Goal: Task Accomplishment & Management: Manage account settings

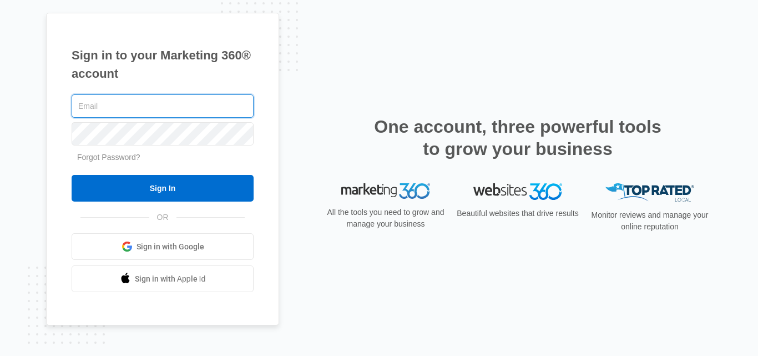
click at [184, 113] on input "text" at bounding box center [163, 105] width 182 height 23
type input "[EMAIL_ADDRESS][DOMAIN_NAME]"
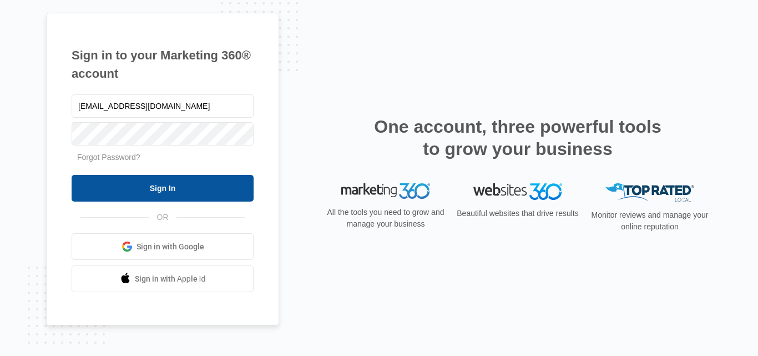
click at [169, 186] on input "Sign In" at bounding box center [163, 188] width 182 height 27
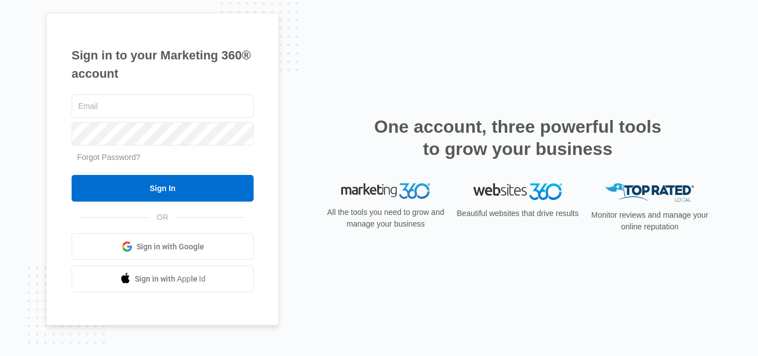
click at [298, 240] on div "Sign in to your Marketing 360® account Forgot Password? Sign In OR" at bounding box center [379, 178] width 666 height 331
click at [161, 118] on div at bounding box center [163, 106] width 182 height 28
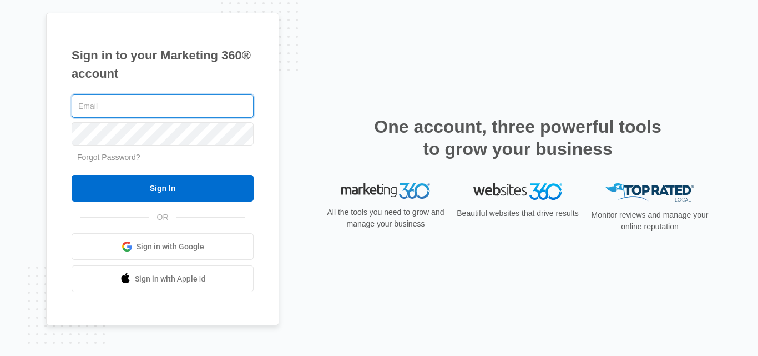
click at [161, 107] on input "text" at bounding box center [163, 105] width 182 height 23
type input "[EMAIL_ADDRESS][DOMAIN_NAME]"
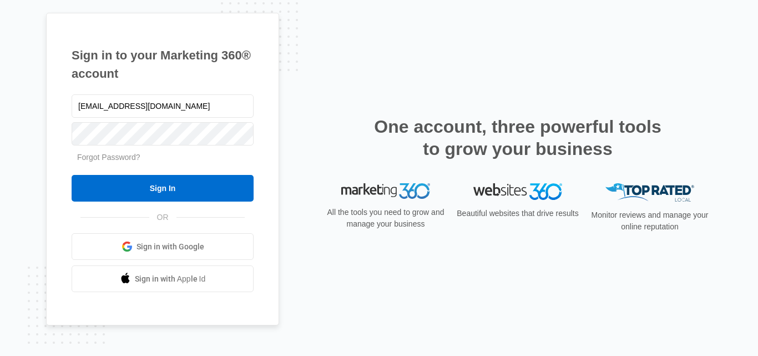
click at [143, 184] on input "Sign In" at bounding box center [163, 188] width 182 height 27
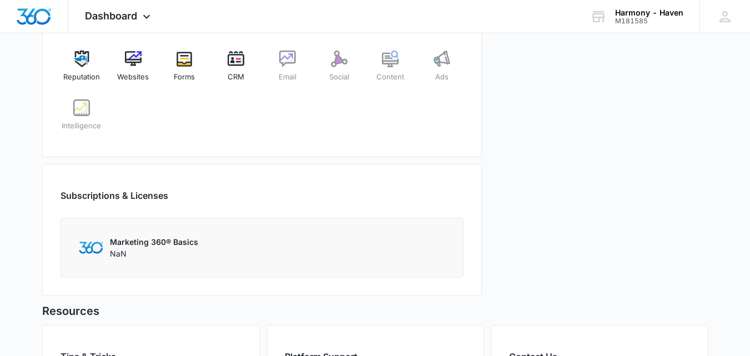
scroll to position [456, 0]
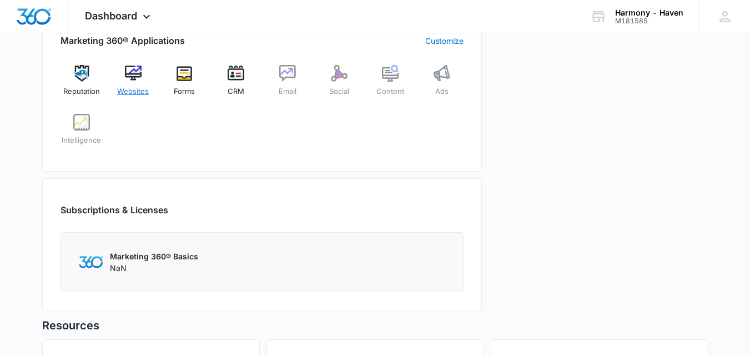
click at [138, 80] on img at bounding box center [133, 73] width 17 height 17
